Goal: Navigation & Orientation: Find specific page/section

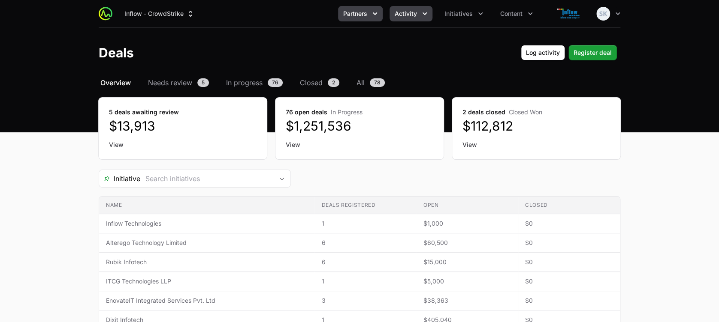
click at [376, 16] on icon "Partners menu" at bounding box center [374, 13] width 9 height 9
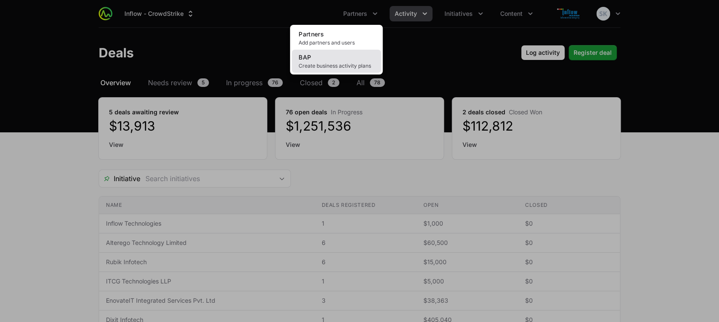
click at [322, 67] on span "Create business activity plans" at bounding box center [335, 66] width 75 height 7
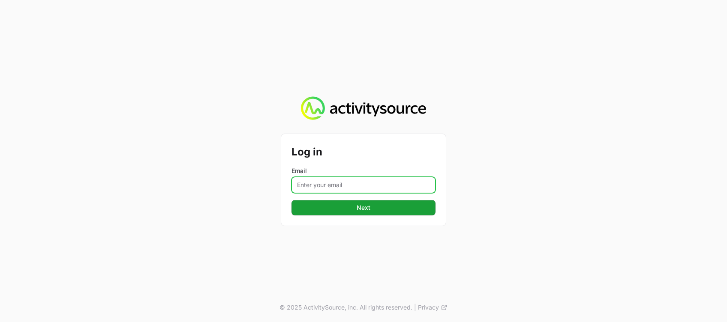
click at [322, 179] on input "Email" at bounding box center [364, 185] width 144 height 16
type input "shreesha.ka@inflowtechnologies.com"
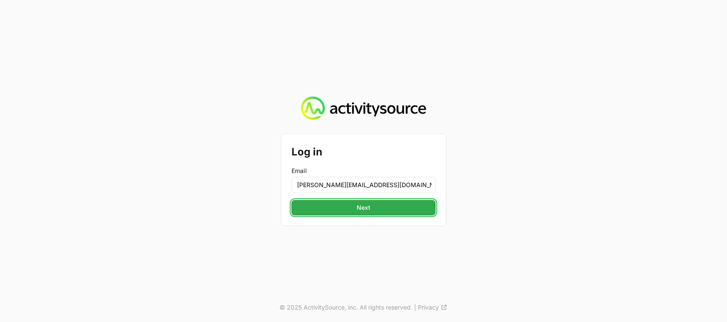
click at [363, 209] on span "Next" at bounding box center [364, 208] width 14 height 10
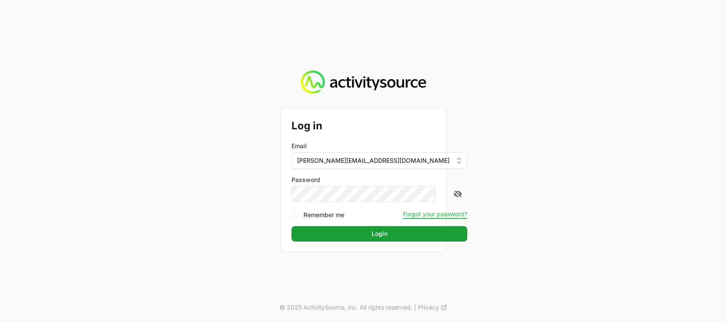
click at [590, 179] on div "Log in Email shreesha.ka@inflowtechnologies.com Password Remember me Forgot you…" at bounding box center [363, 161] width 727 height 322
click at [295, 217] on input "Remember me" at bounding box center [295, 215] width 7 height 7
checkbox input "true"
click at [250, 283] on div "Log in Email shreesha.ka@inflowtechnologies.com Password Remember me Forgot you…" at bounding box center [363, 161] width 727 height 322
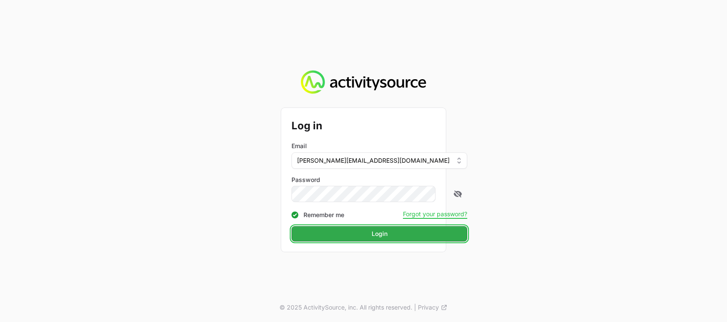
click at [309, 233] on button "Login" at bounding box center [380, 233] width 176 height 15
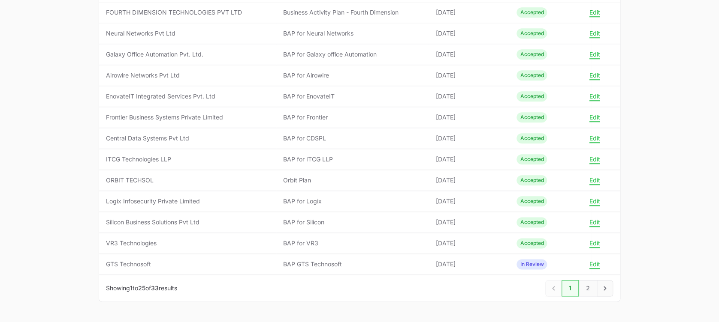
scroll to position [422, 0]
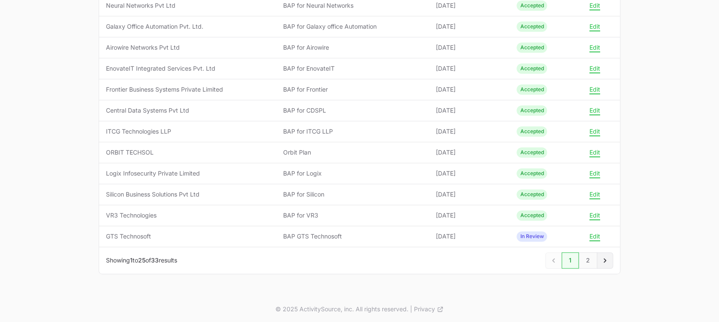
click at [604, 259] on icon "Next" at bounding box center [604, 260] width 9 height 9
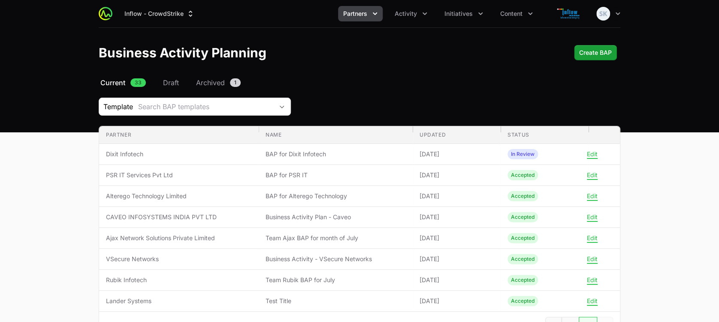
scroll to position [65, 0]
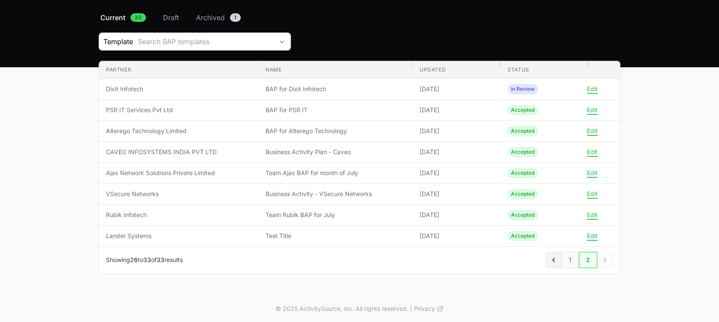
click at [552, 259] on icon "Previous" at bounding box center [553, 260] width 9 height 9
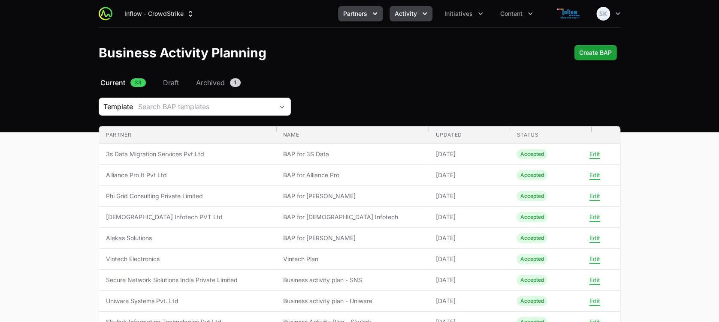
click at [422, 12] on icon "Activity menu" at bounding box center [424, 13] width 9 height 9
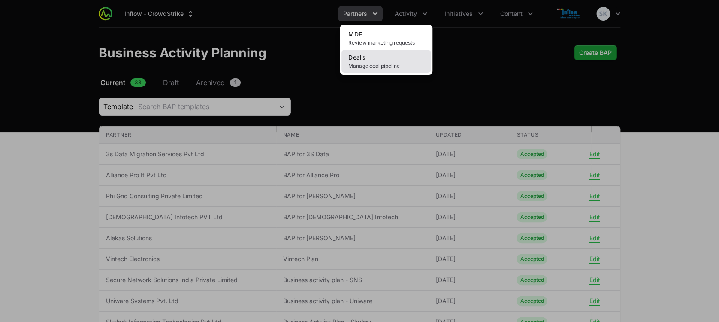
click at [377, 64] on span "Manage deal pipeline" at bounding box center [385, 66] width 75 height 7
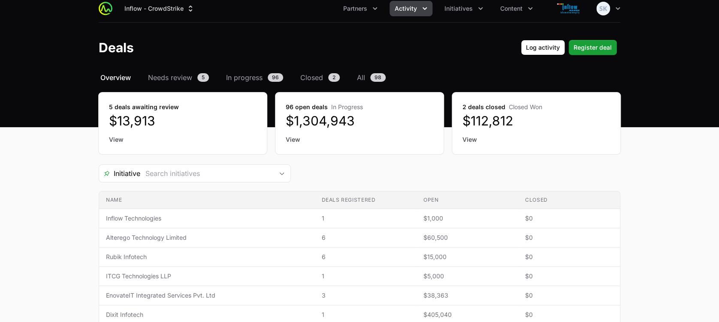
scroll to position [2, 0]
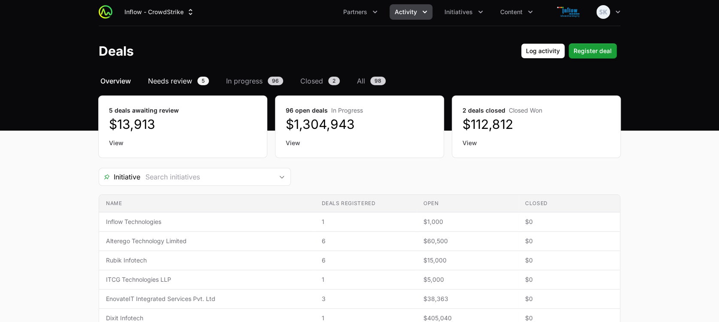
click at [180, 82] on span "Needs review" at bounding box center [170, 81] width 44 height 10
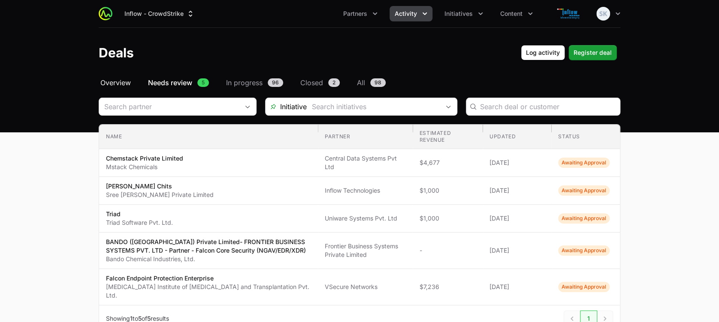
click at [128, 81] on span "Overview" at bounding box center [115, 83] width 30 height 10
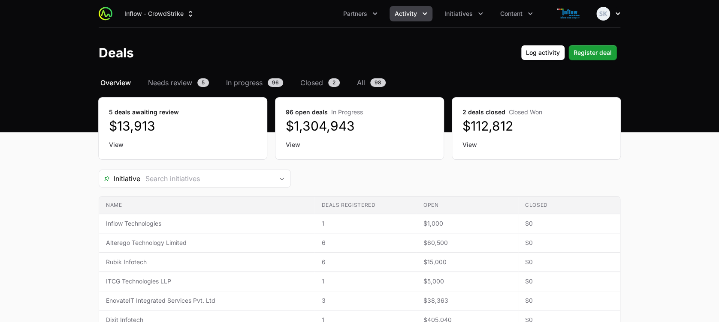
click at [615, 11] on icon "button" at bounding box center [617, 13] width 9 height 9
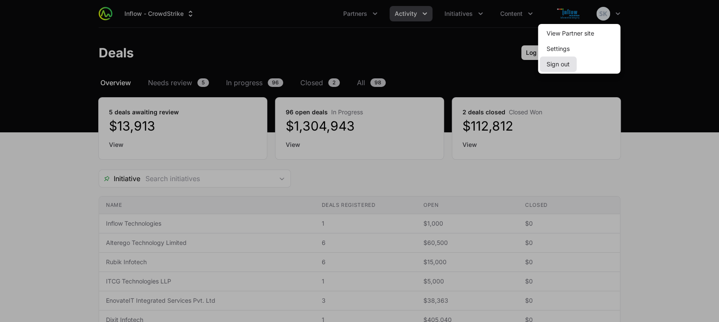
click at [559, 64] on button "Sign out" at bounding box center [557, 64] width 37 height 15
